Goal: Task Accomplishment & Management: Manage account settings

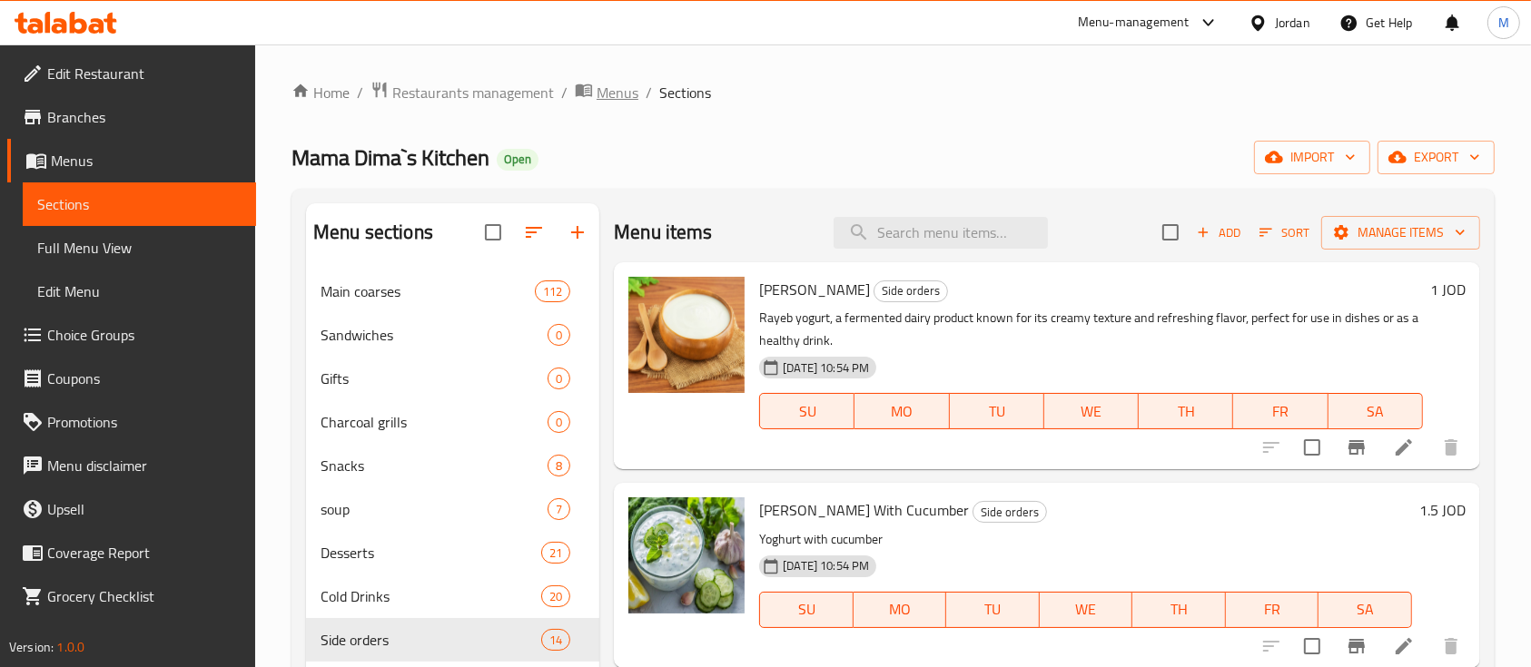
click at [615, 98] on span "Menus" at bounding box center [617, 93] width 42 height 22
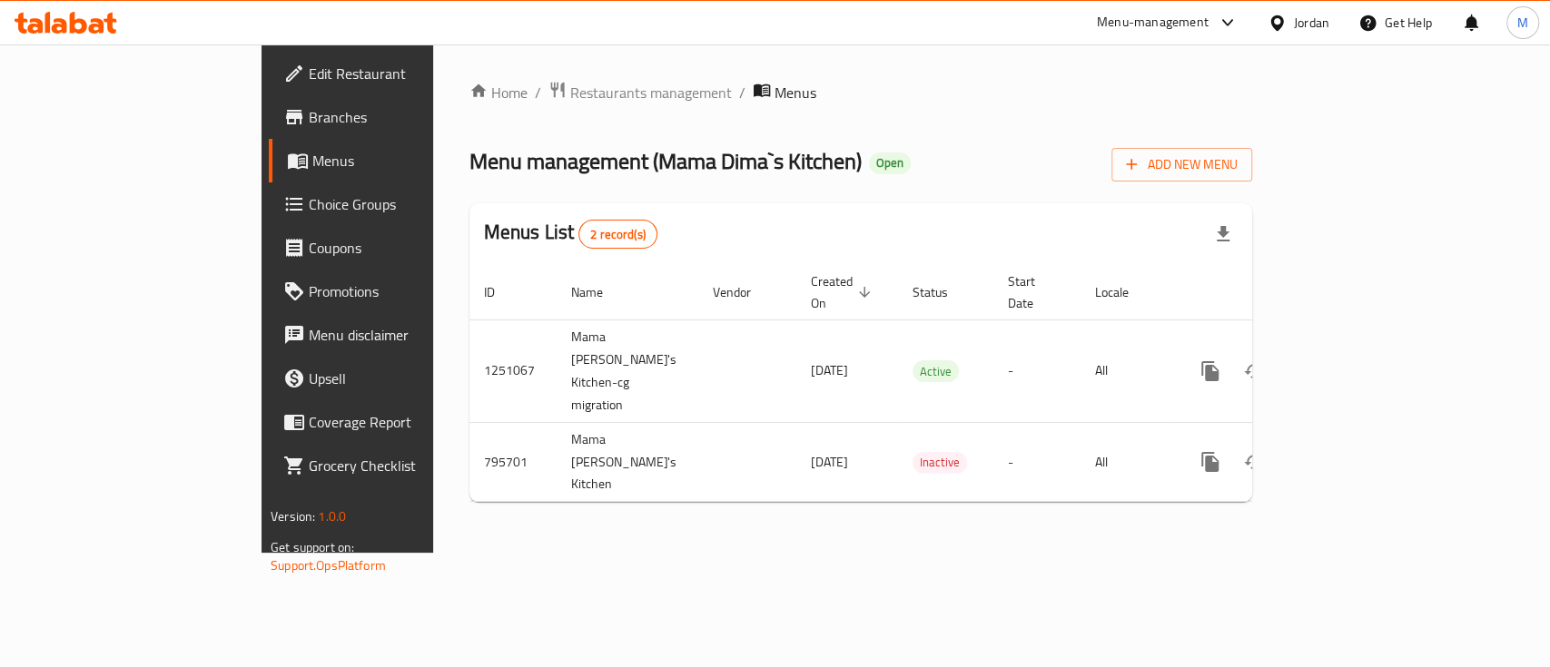
click at [1076, 137] on div "Home / Restaurants management / Menus Menu management ( Mama Dima`s Kitchen ) O…" at bounding box center [860, 299] width 783 height 436
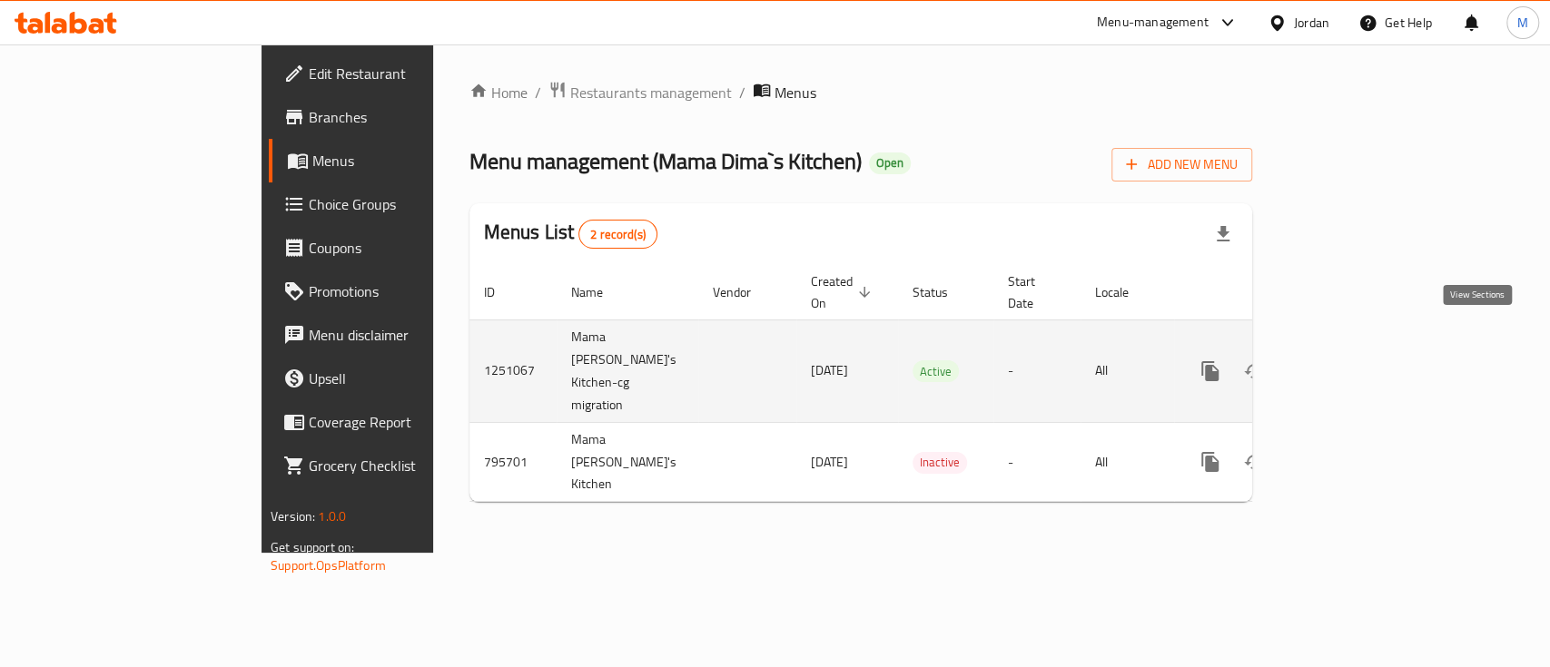
click at [1349, 363] on icon "enhanced table" at bounding box center [1341, 371] width 16 height 16
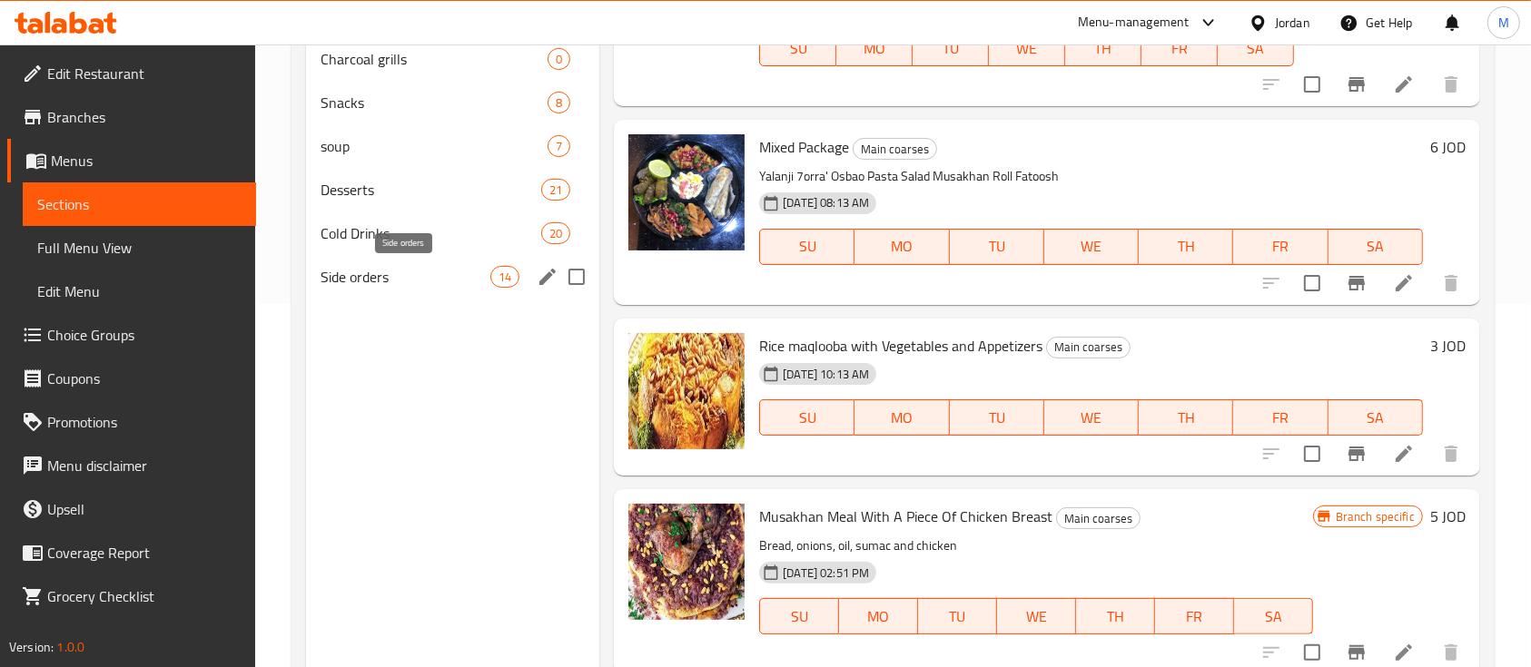
click at [344, 273] on span "Side orders" at bounding box center [405, 277] width 170 height 22
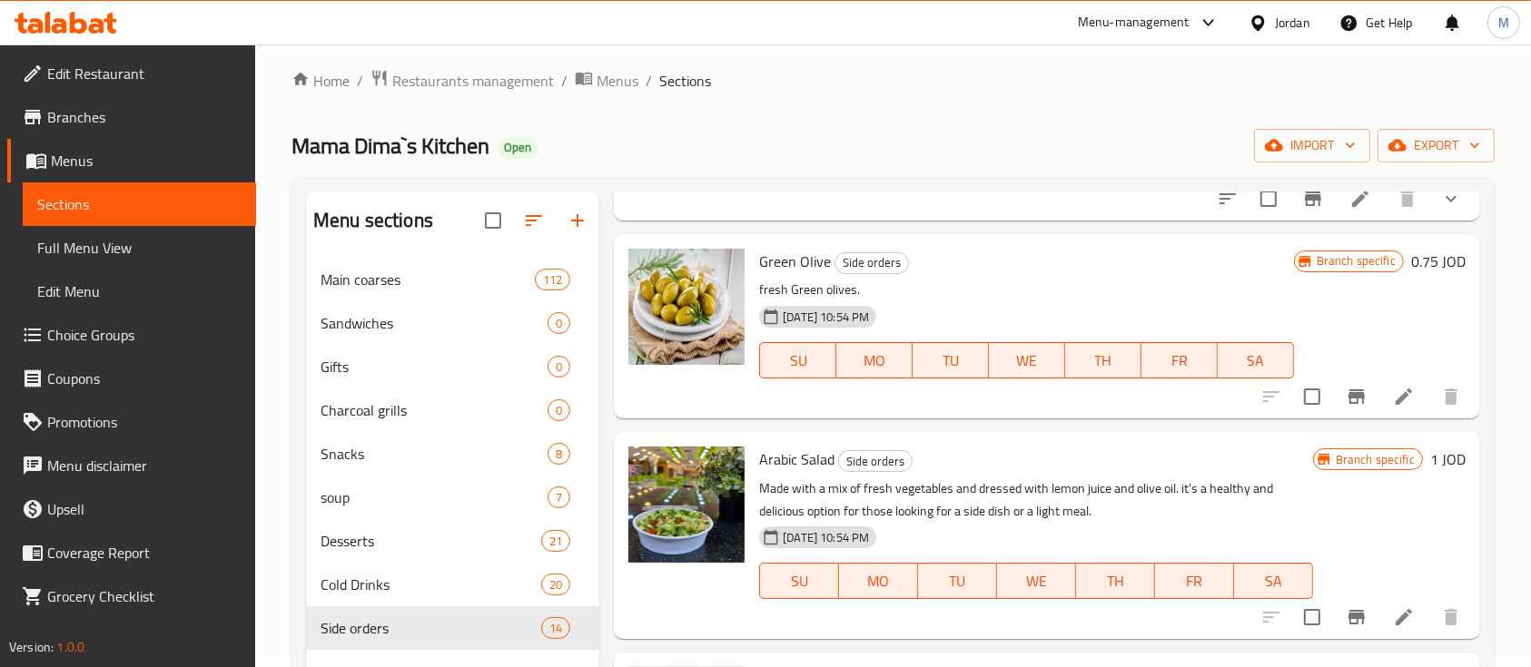
scroll to position [1816, 0]
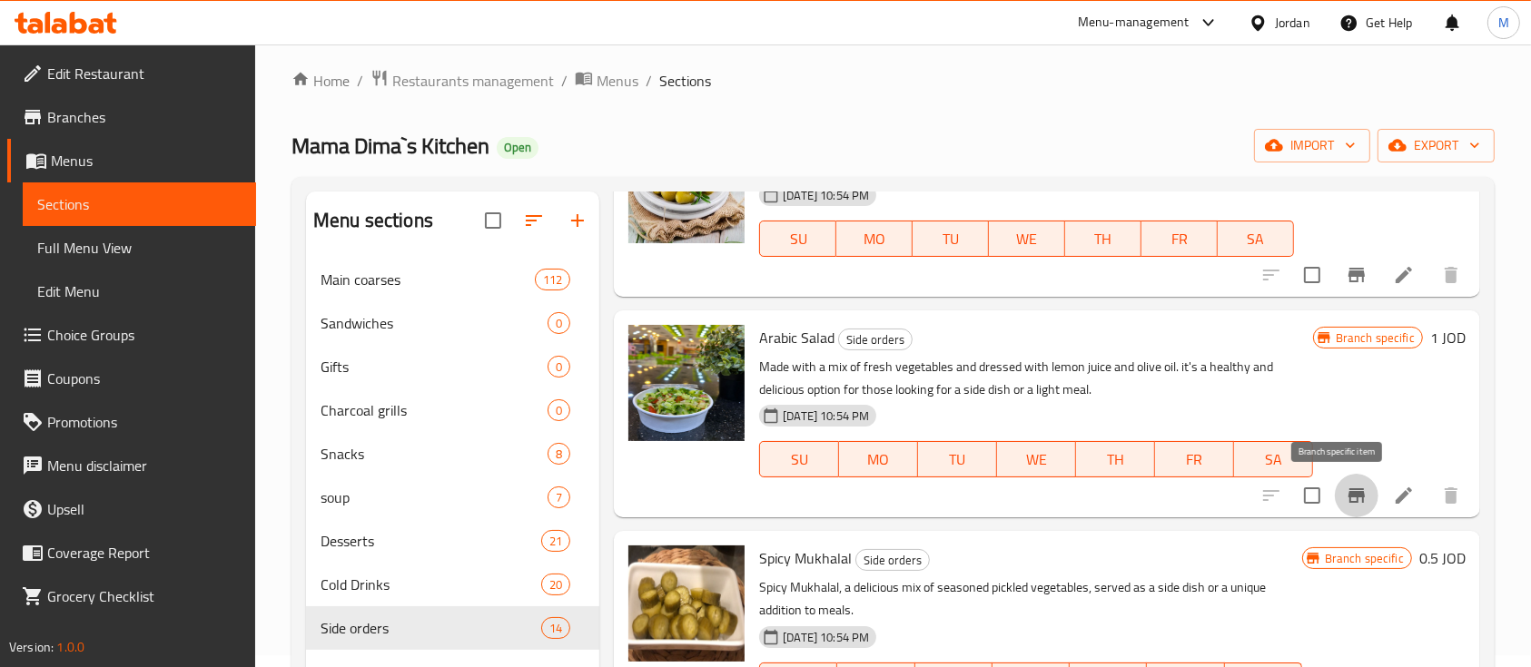
click at [1348, 491] on icon "Branch-specific-item" at bounding box center [1356, 495] width 16 height 15
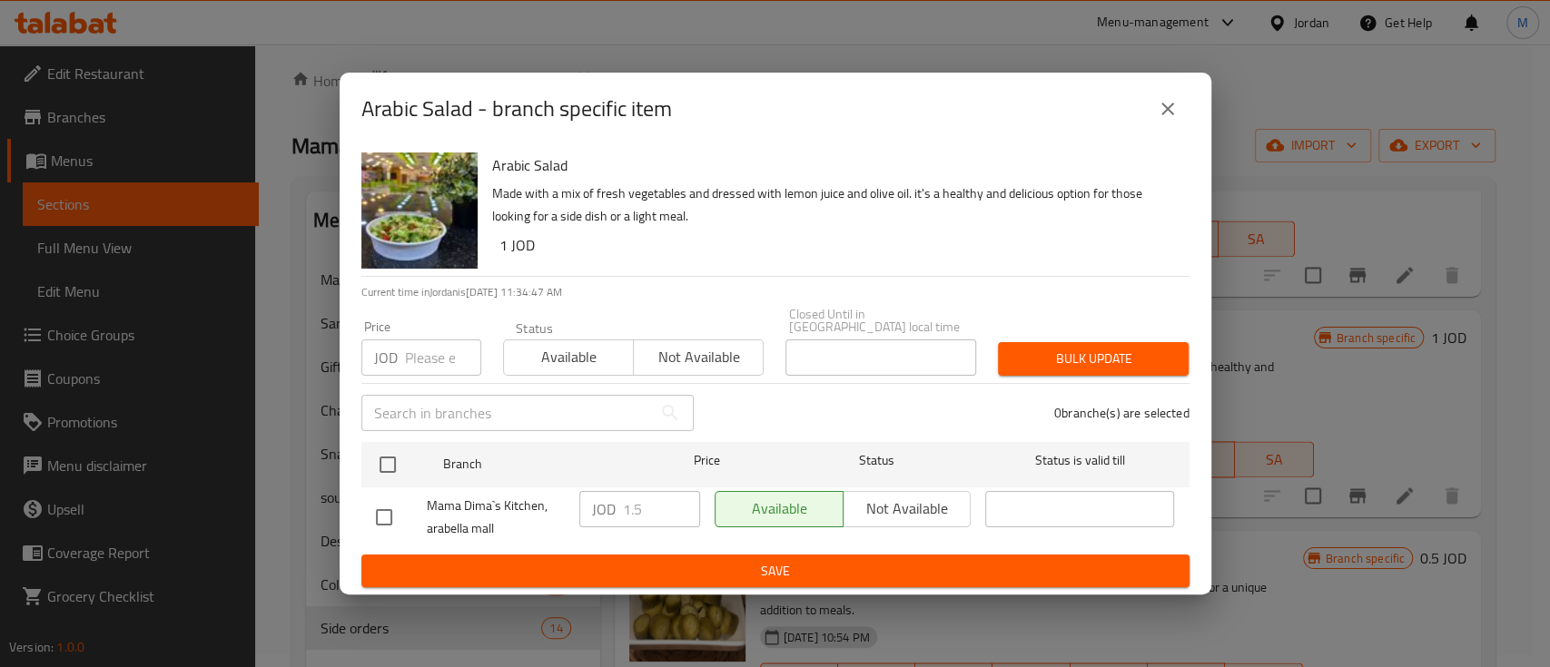
click at [1159, 108] on icon "close" at bounding box center [1168, 109] width 22 height 22
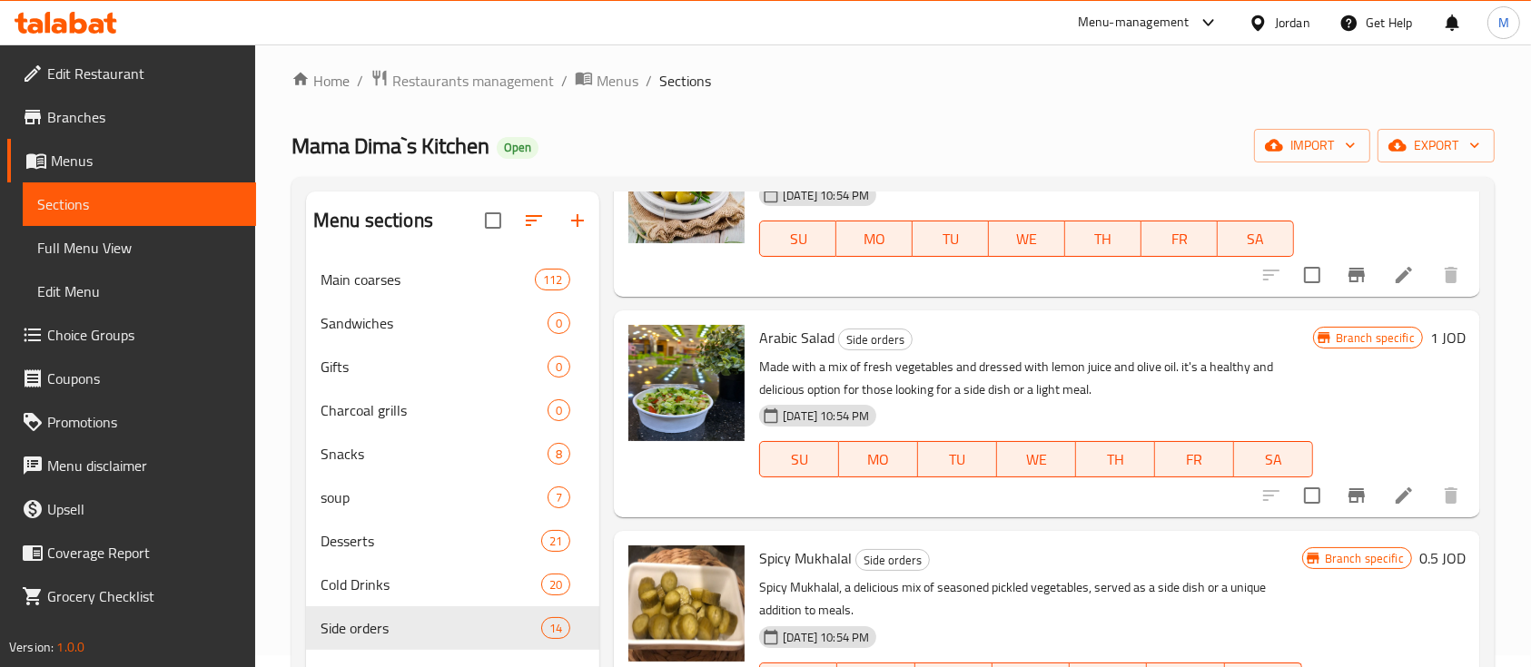
click at [935, 162] on div "Mama Dima`s Kitchen Open import export" at bounding box center [892, 146] width 1203 height 34
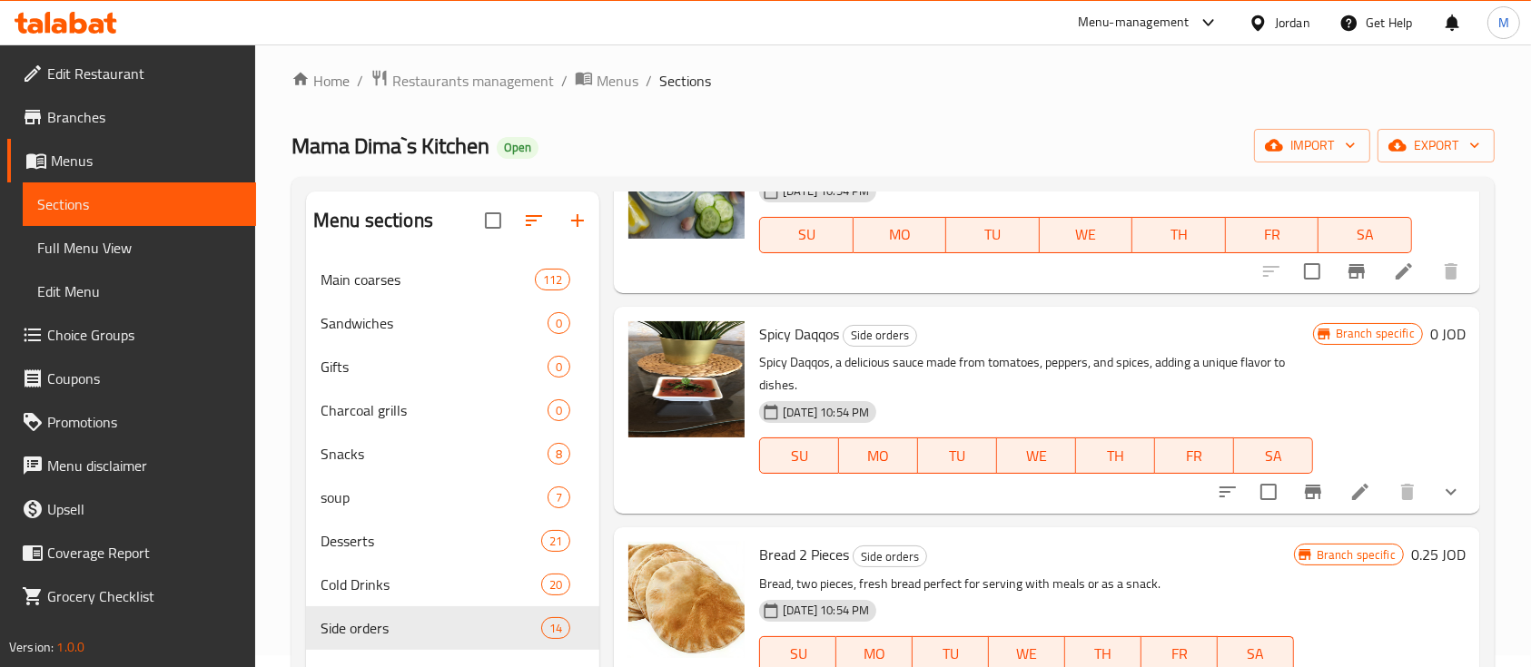
scroll to position [0, 0]
